Goal: Check status: Check status

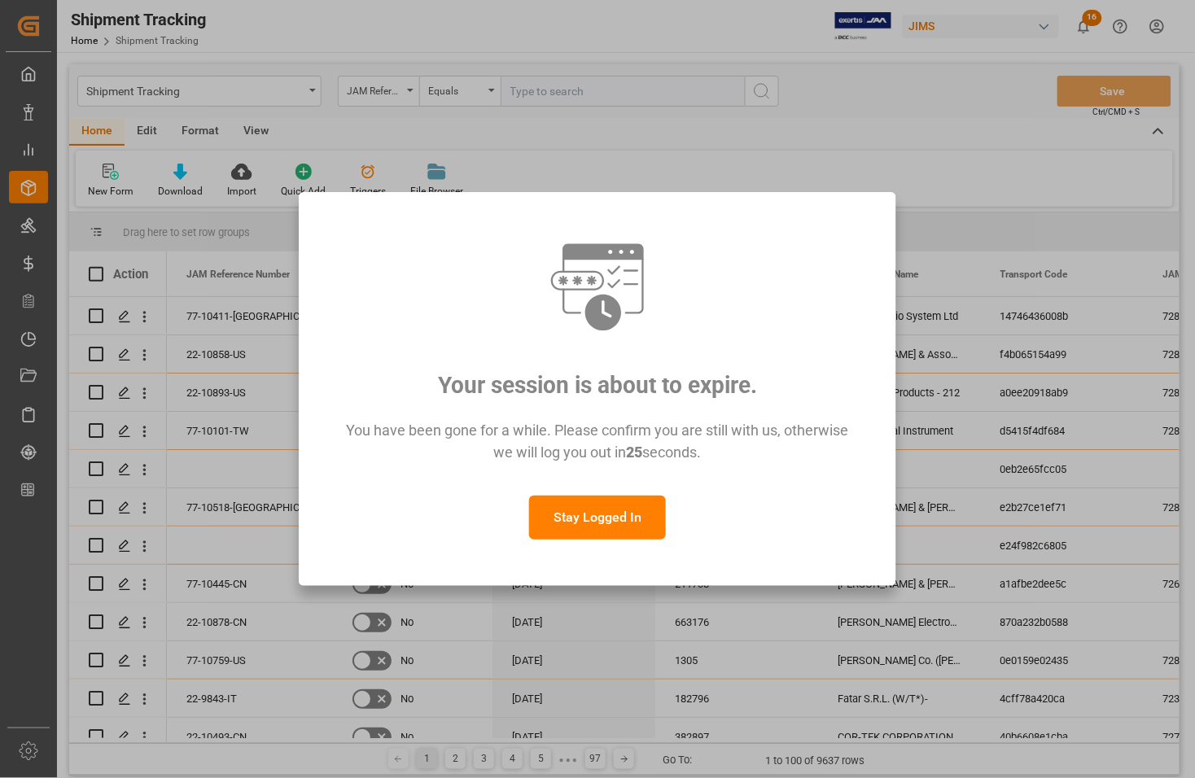
click at [606, 522] on button "Stay Logged In" at bounding box center [597, 518] width 137 height 44
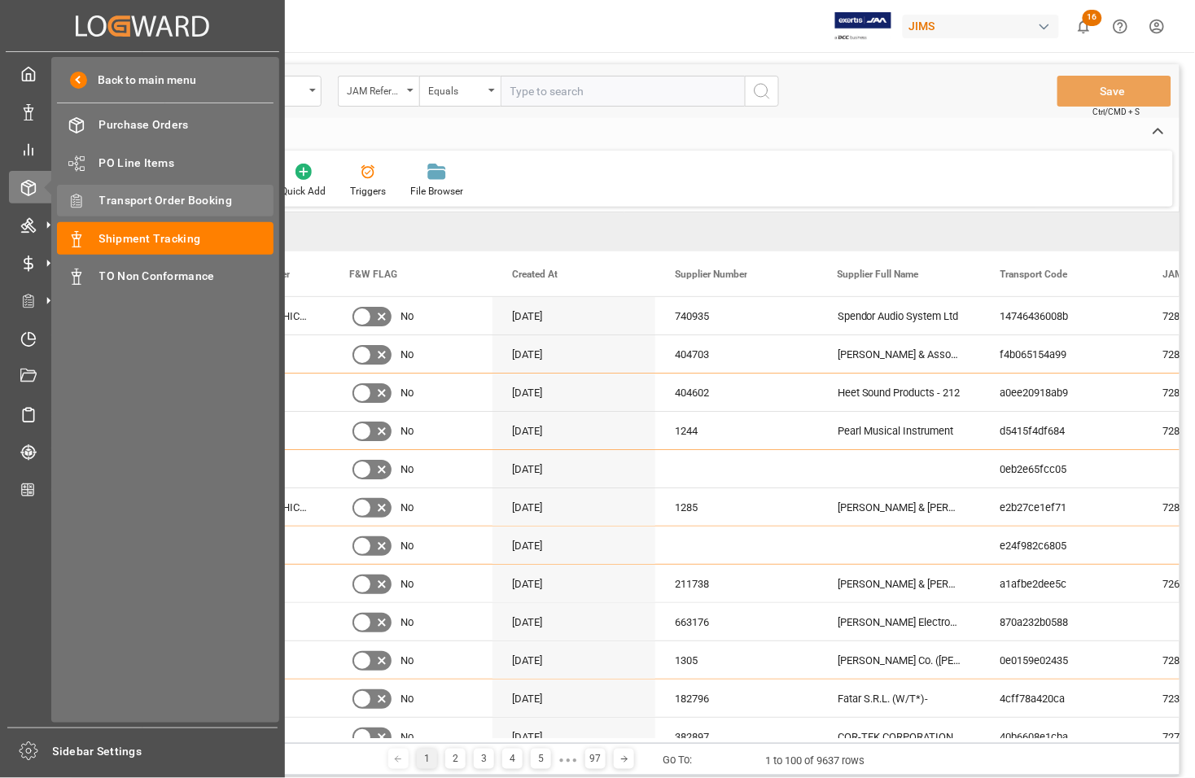
click at [118, 201] on span "Transport Order Booking" at bounding box center [186, 200] width 175 height 17
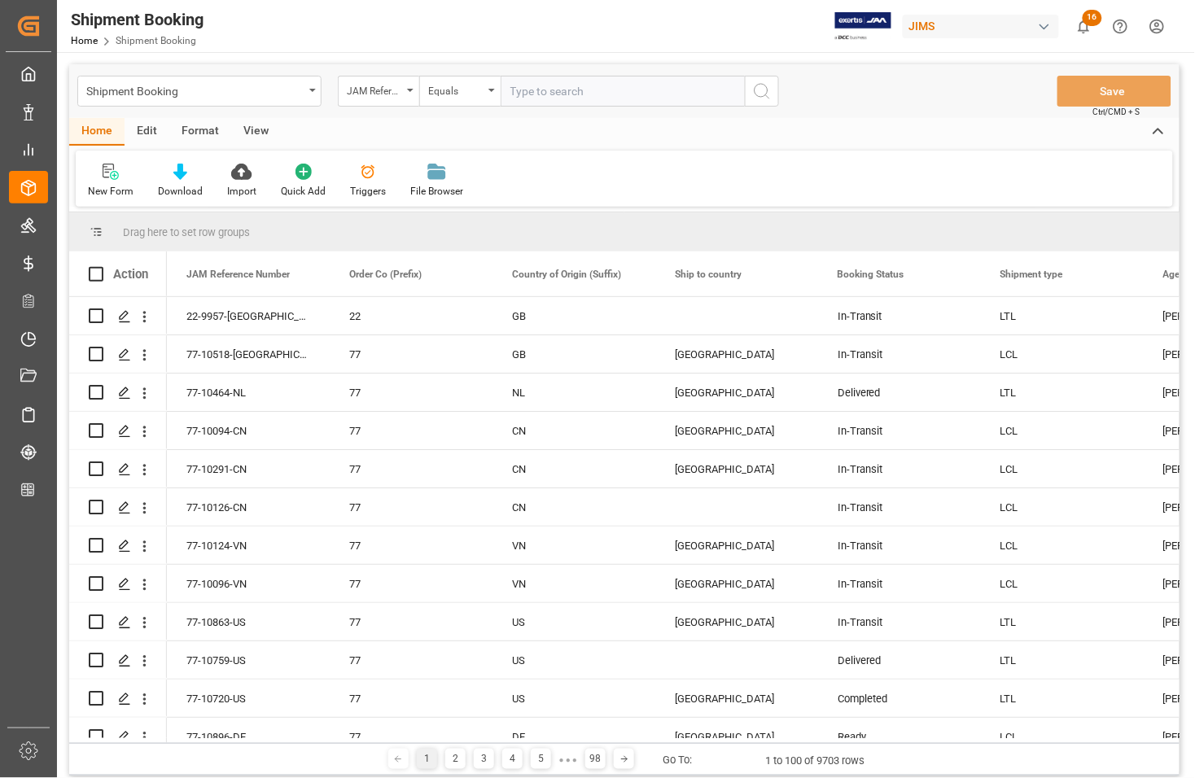
click at [541, 94] on input "text" at bounding box center [622, 91] width 244 height 31
paste input "77-10898-[GEOGRAPHIC_DATA]"
type input "77-10898-[GEOGRAPHIC_DATA]"
click at [757, 92] on icon "search button" at bounding box center [762, 91] width 20 height 20
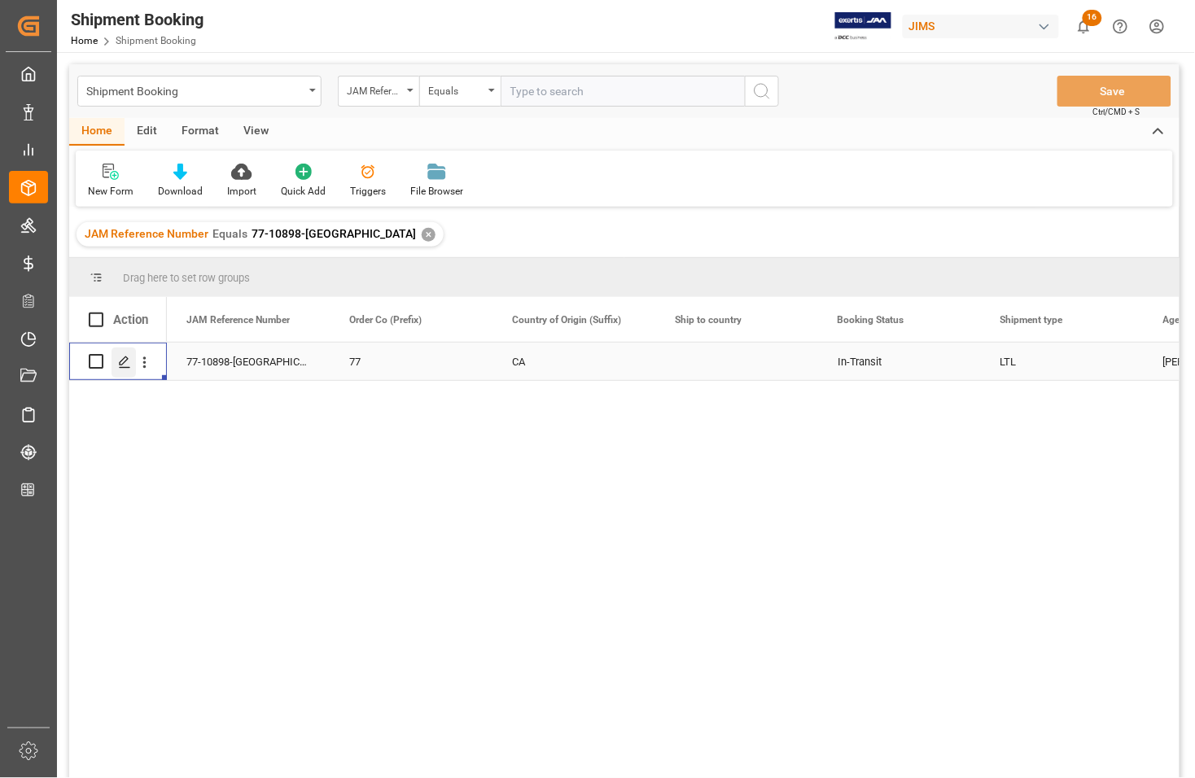
click at [119, 360] on icon "Press SPACE to select this row." at bounding box center [124, 362] width 13 height 13
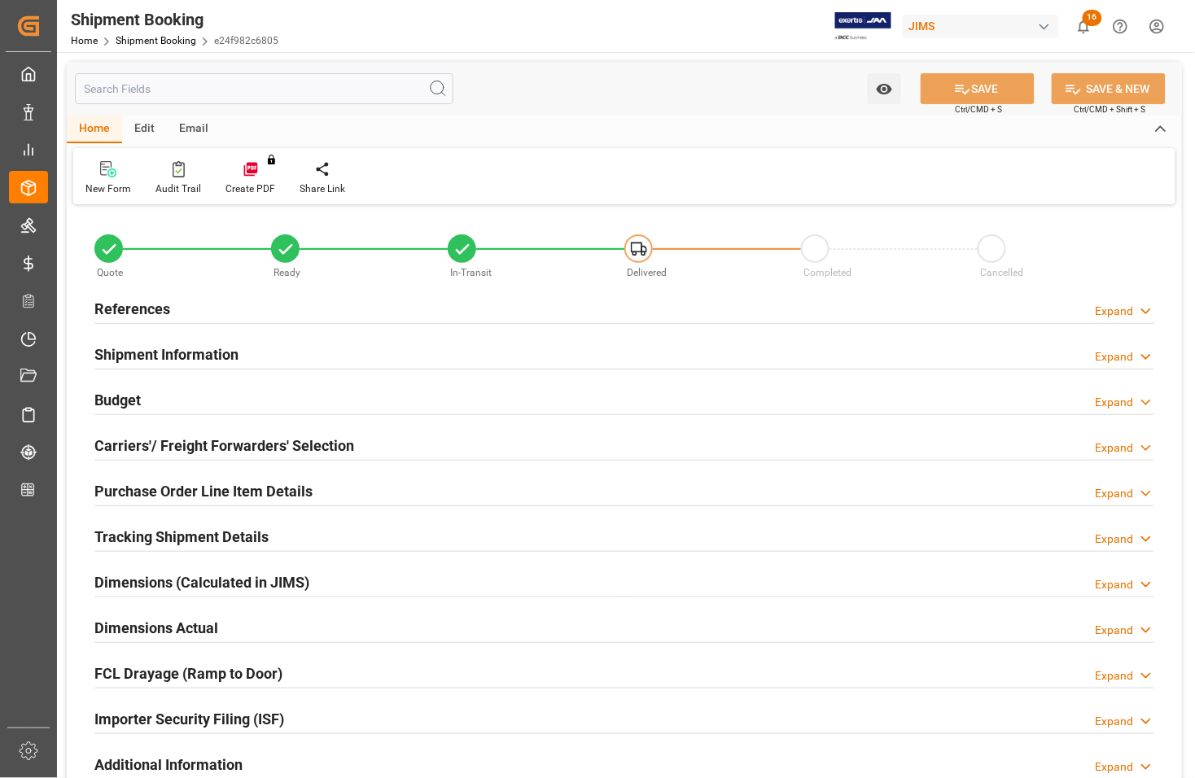
type input "0"
type input "4644"
click at [126, 400] on h2 "Budget" at bounding box center [117, 400] width 46 height 22
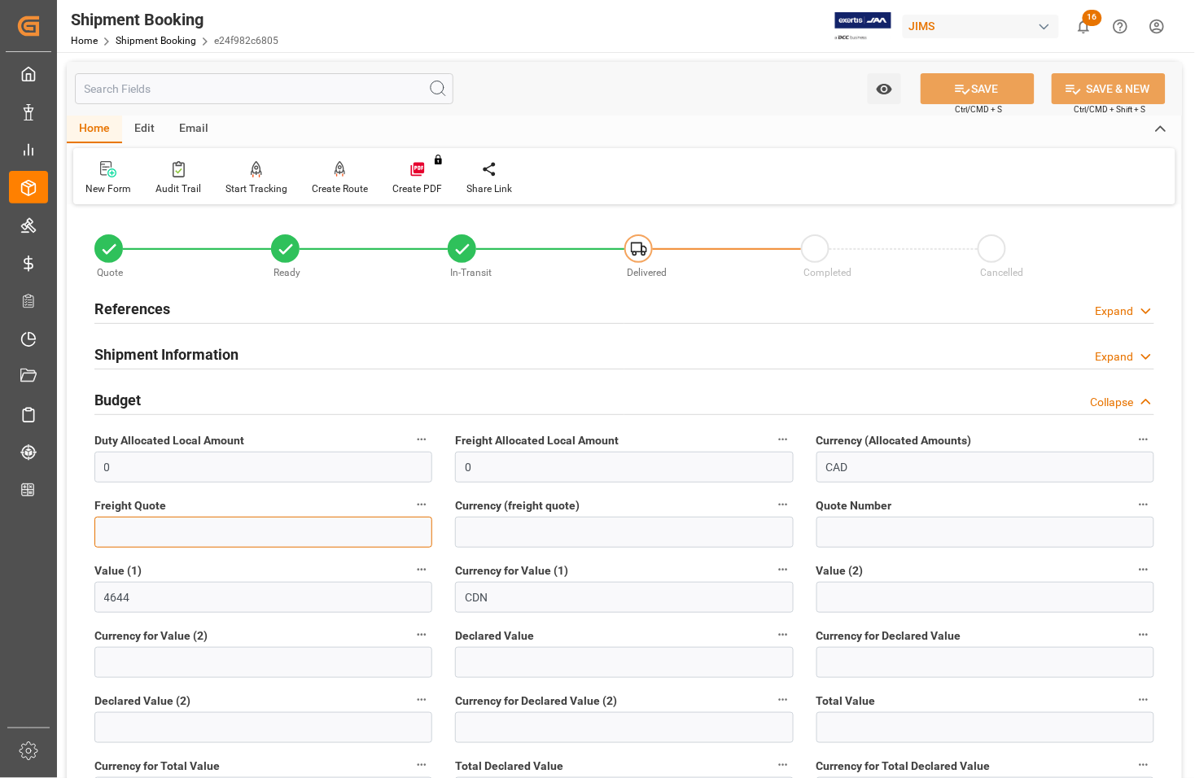
click at [153, 533] on input "text" at bounding box center [263, 532] width 338 height 31
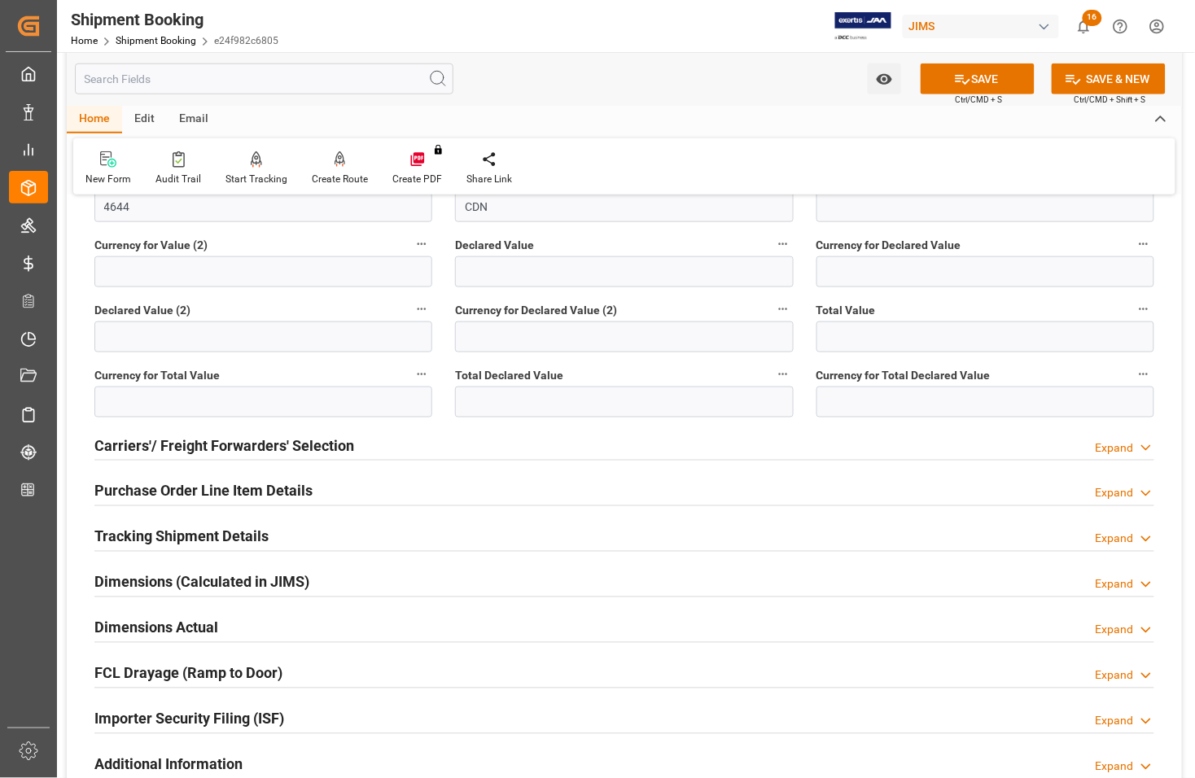
scroll to position [407, 0]
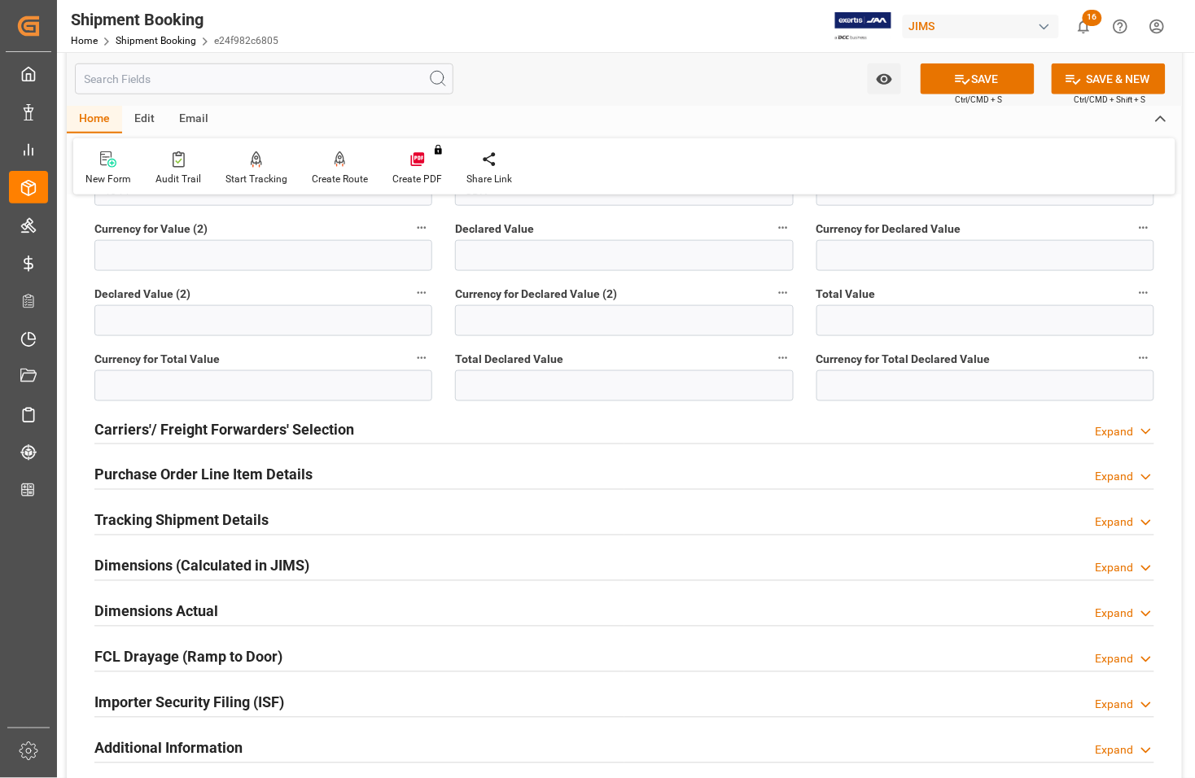
type input "0"
click at [202, 478] on h2 "Purchase Order Line Item Details" at bounding box center [203, 475] width 218 height 22
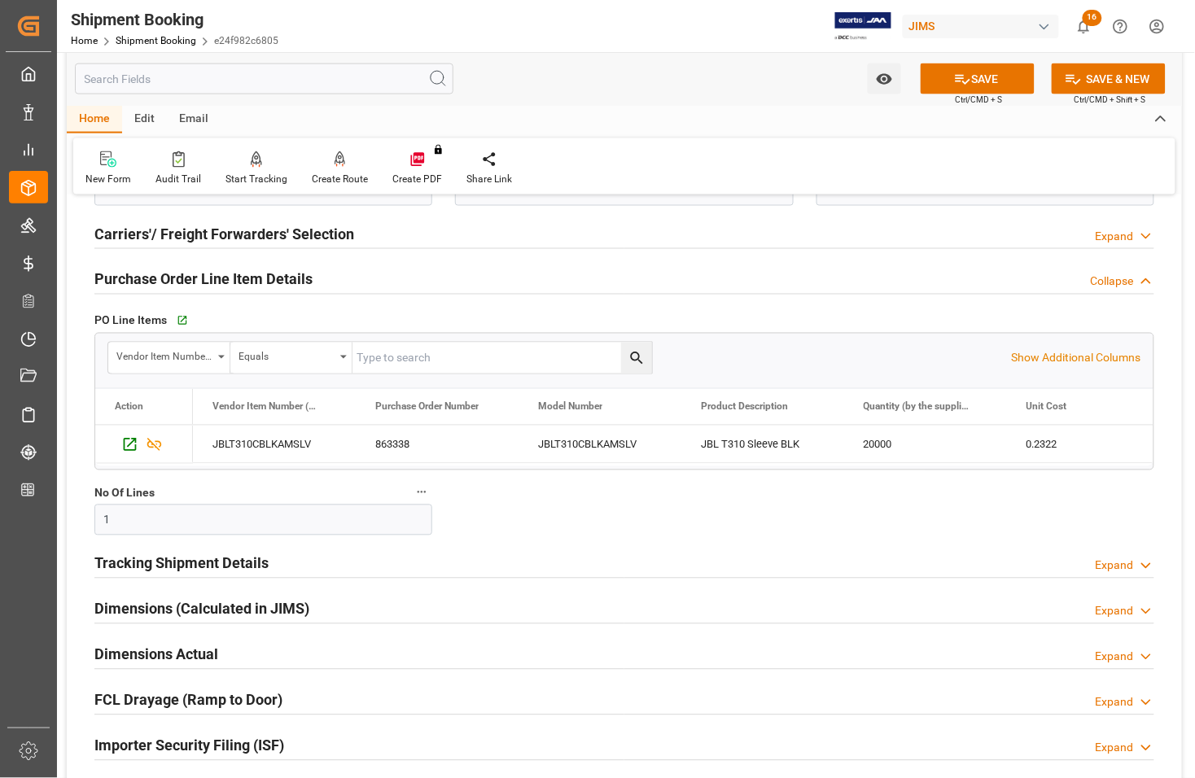
scroll to position [610, 0]
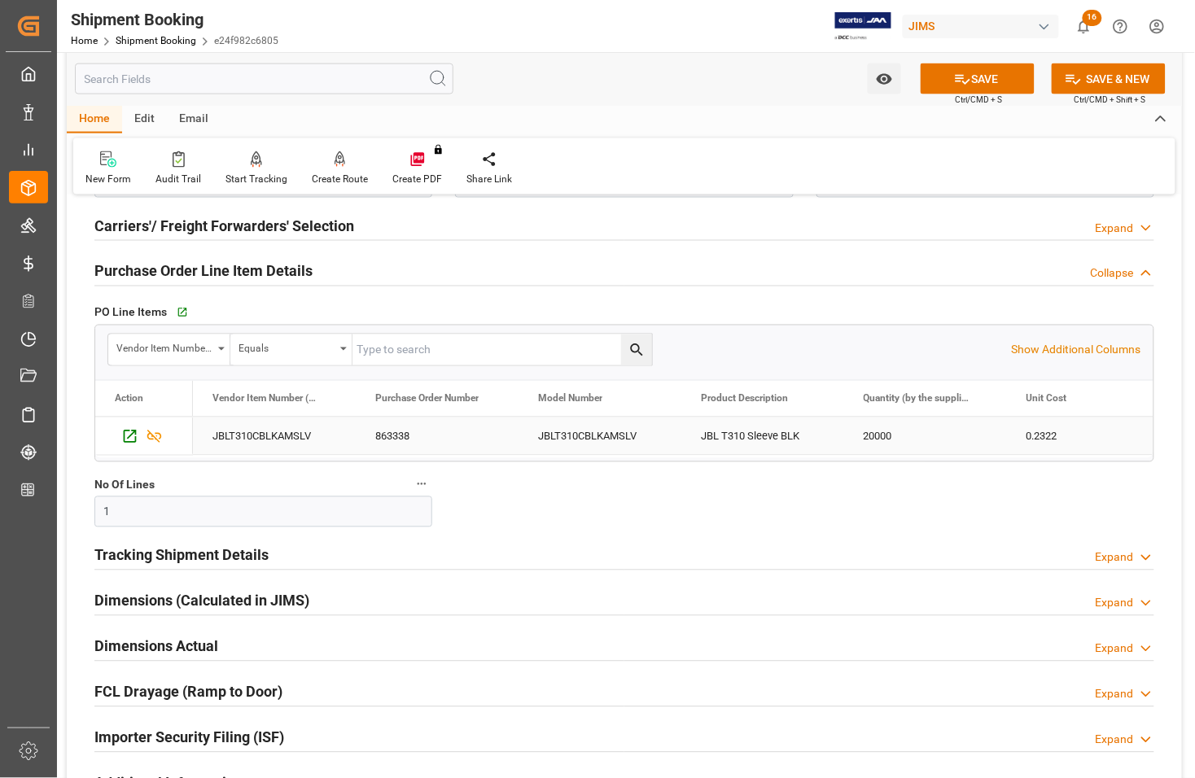
click at [899, 441] on div "20000" at bounding box center [925, 435] width 163 height 37
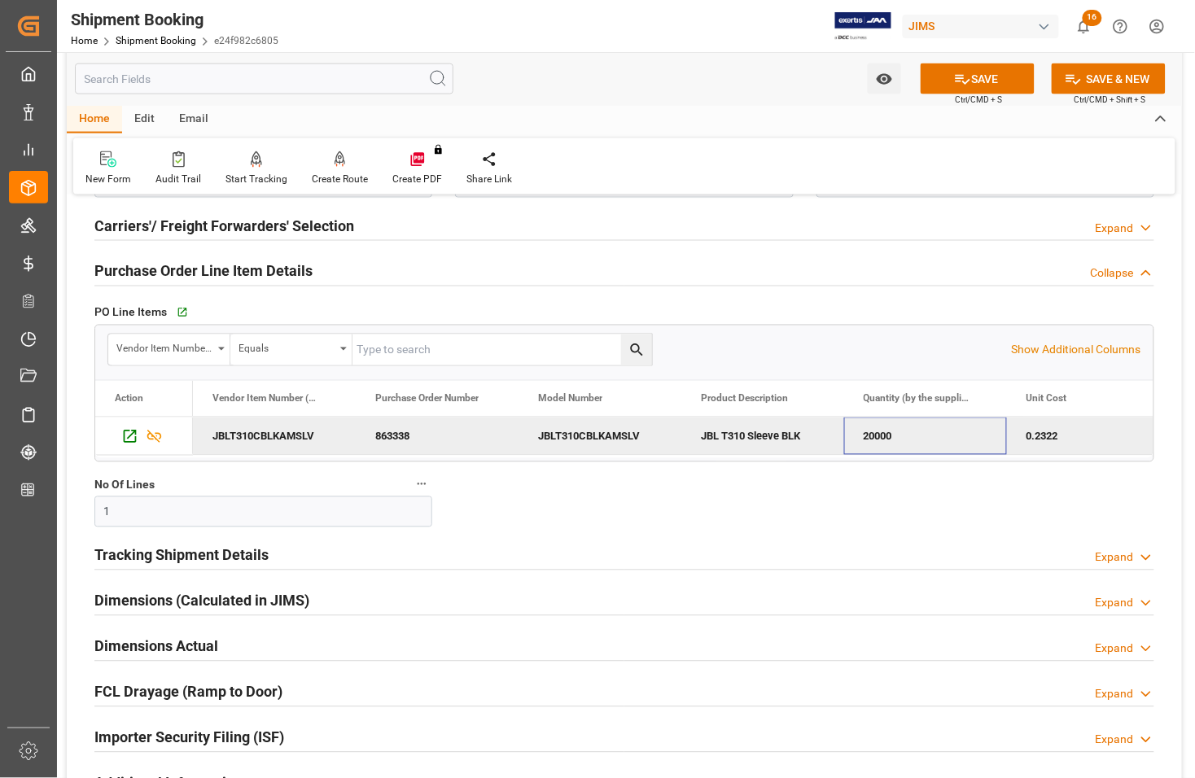
click at [347, 489] on label "No Of Lines" at bounding box center [263, 485] width 338 height 23
click at [411, 489] on button "No Of Lines" at bounding box center [421, 484] width 21 height 21
click at [220, 221] on div at bounding box center [597, 389] width 1195 height 778
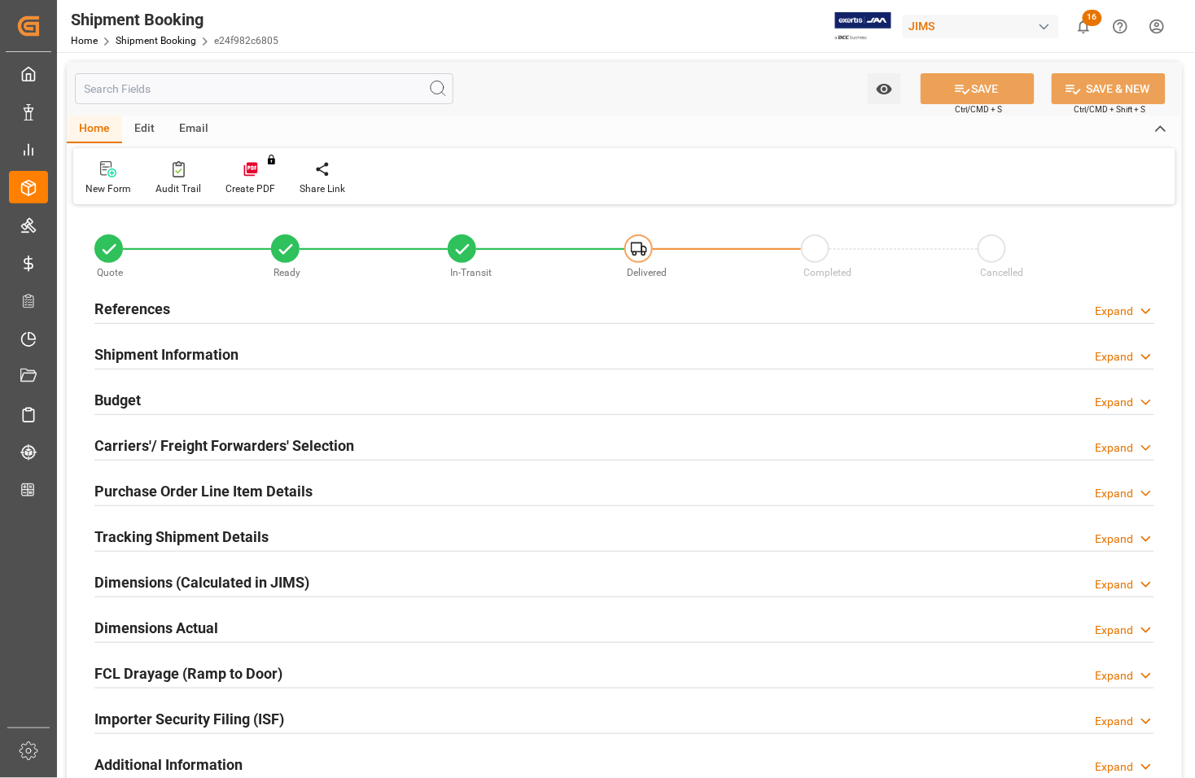
type input "2"
click at [141, 486] on h2 "Purchase Order Line Item Details" at bounding box center [203, 491] width 218 height 22
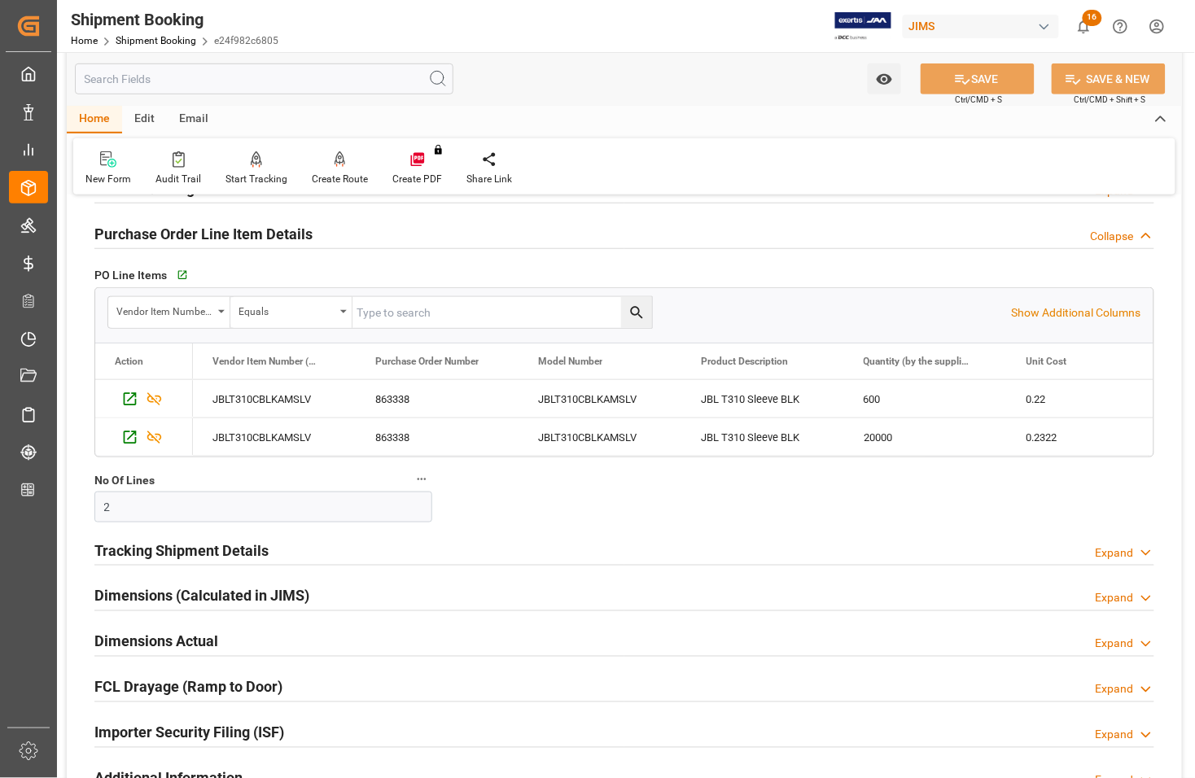
scroll to position [509, 0]
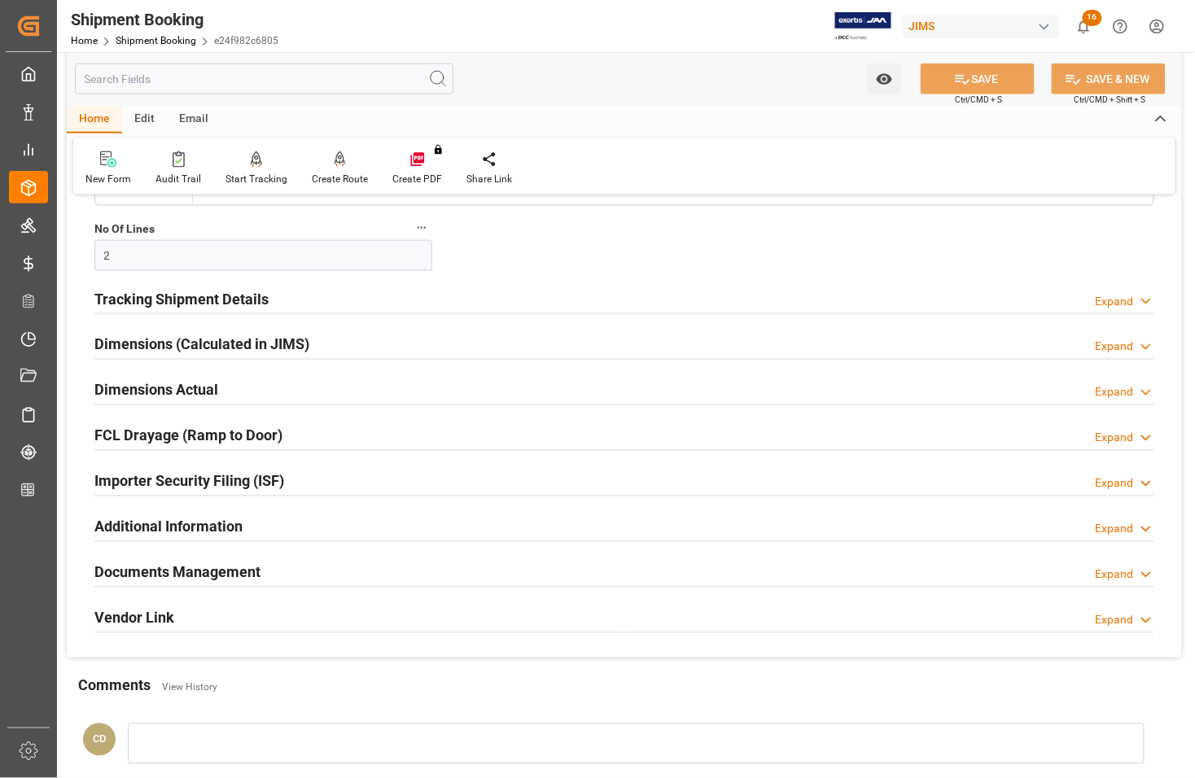
click at [155, 572] on h2 "Documents Management" at bounding box center [177, 572] width 166 height 22
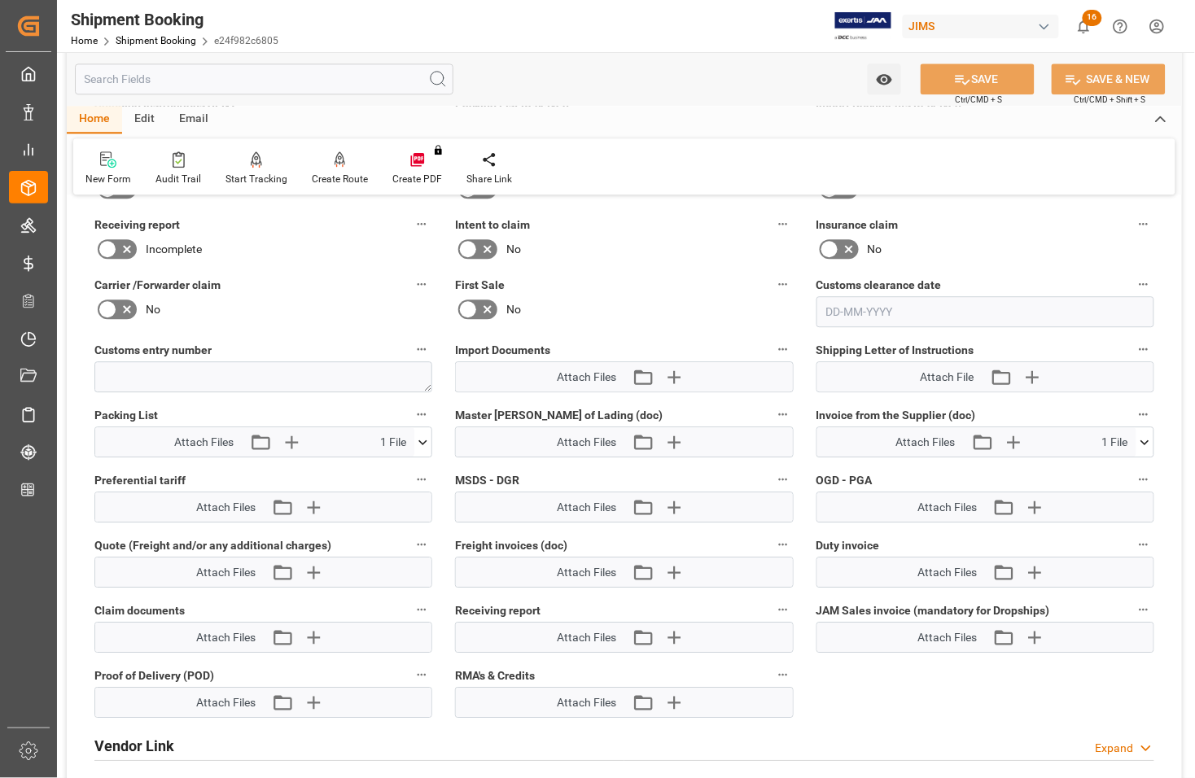
scroll to position [1119, 0]
